Goal: Task Accomplishment & Management: Manage account settings

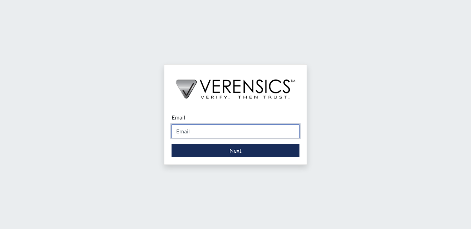
click at [228, 131] on input "Email" at bounding box center [235, 132] width 128 height 14
type input "[EMAIL_ADDRESS][PERSON_NAME][DOMAIN_NAME]"
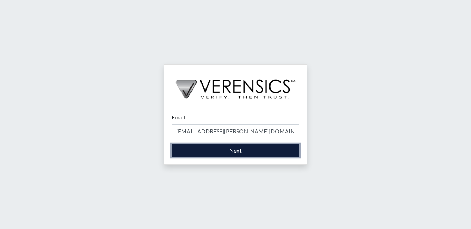
click at [221, 151] on button "Next" at bounding box center [235, 151] width 128 height 14
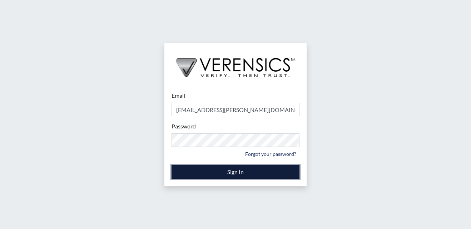
click at [238, 173] on button "Sign In" at bounding box center [235, 172] width 128 height 14
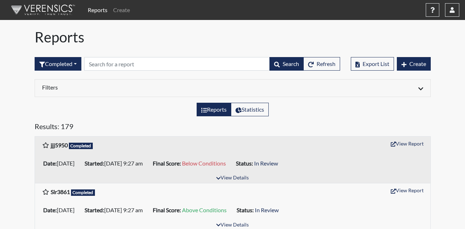
click at [99, 9] on link "Reports" at bounding box center [97, 10] width 25 height 14
click at [452, 15] on button "button" at bounding box center [452, 10] width 14 height 14
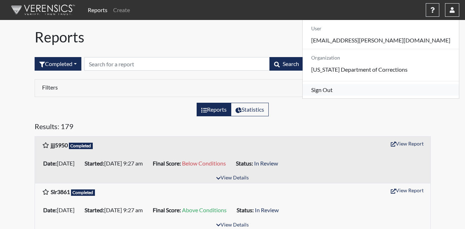
click at [379, 96] on link "Sign Out" at bounding box center [381, 89] width 156 height 11
